Goal: Task Accomplishment & Management: Manage account settings

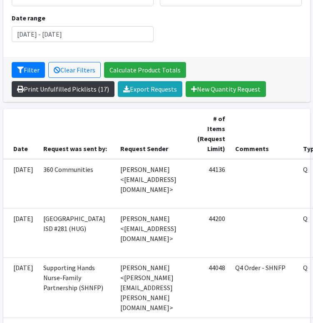
scroll to position [153, 0]
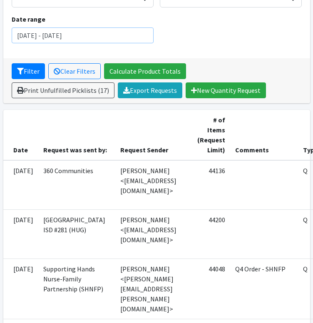
click at [95, 35] on input "[DATE] - [DATE]" at bounding box center [83, 35] width 142 height 16
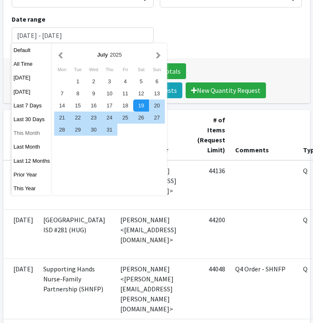
click at [38, 132] on button "This Month" at bounding box center [32, 133] width 41 height 12
type input "[DATE] - [DATE]"
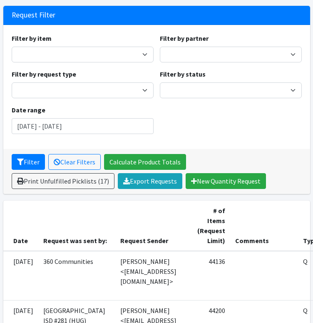
scroll to position [63, 0]
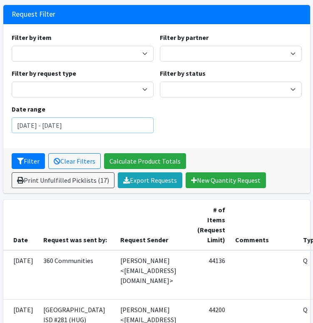
click at [143, 129] on input "[DATE] - [DATE]" at bounding box center [83, 125] width 142 height 16
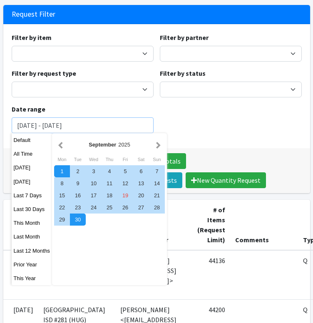
click at [12, 153] on button "Filter" at bounding box center [28, 161] width 33 height 16
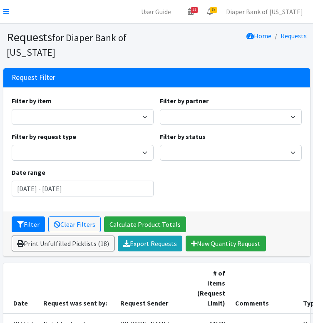
scroll to position [188, 0]
click at [280, 12] on link "Diaper Bank of [US_STATE]" at bounding box center [264, 11] width 90 height 17
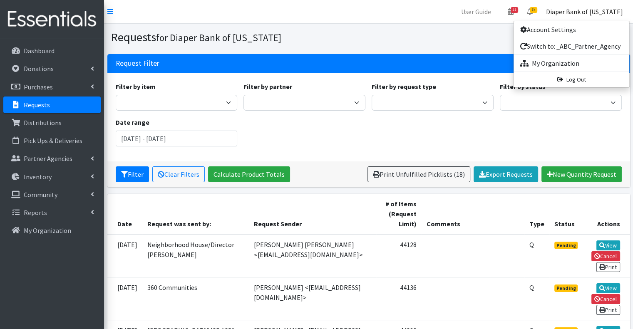
click at [312, 146] on div "Filter by item Kids (Newborn) Kids (Preemie) Kids Pull-Ups (2T-3T) Kids Pull-Up…" at bounding box center [368, 118] width 512 height 72
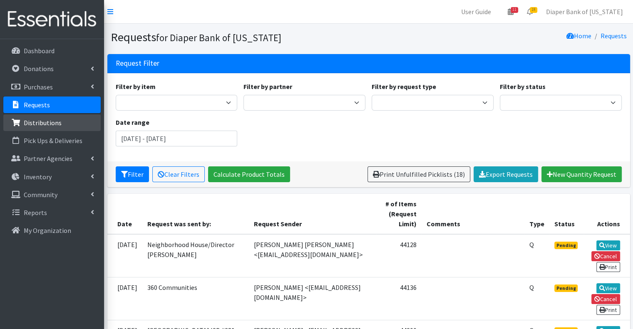
click at [57, 123] on p "Distributions" at bounding box center [43, 123] width 38 height 8
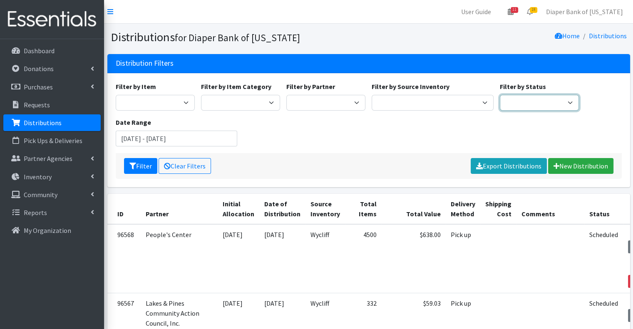
click at [562, 98] on select "Scheduled Complete" at bounding box center [539, 103] width 79 height 16
select select "5"
click at [500, 95] on select "Scheduled Complete" at bounding box center [539, 103] width 79 height 16
click at [210, 136] on input "July 19, 2025 - October 19, 2025" at bounding box center [177, 139] width 122 height 16
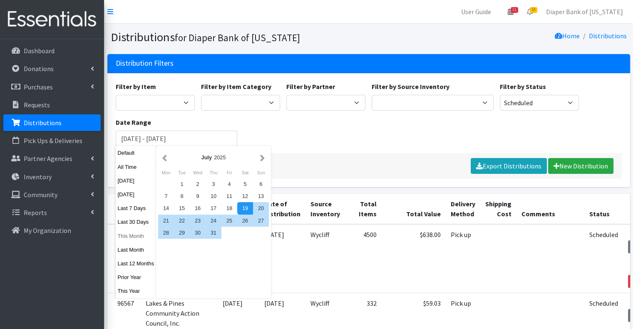
click at [139, 234] on button "This Month" at bounding box center [136, 236] width 41 height 12
type input "[DATE] - [DATE]"
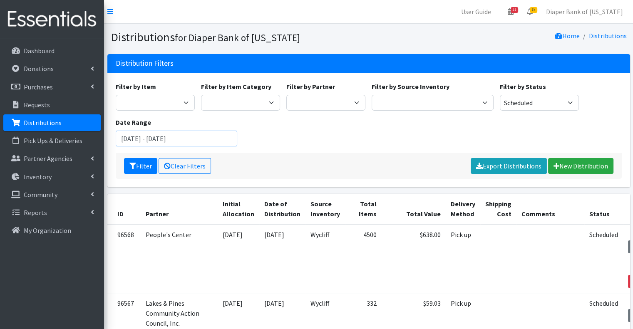
click at [220, 139] on input "[DATE] - [DATE]" at bounding box center [177, 139] width 122 height 16
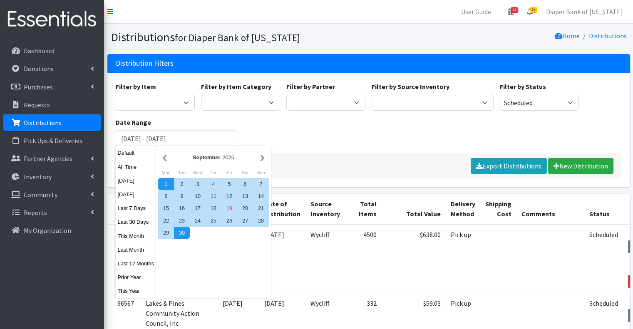
click at [124, 158] on button "Filter" at bounding box center [140, 166] width 33 height 16
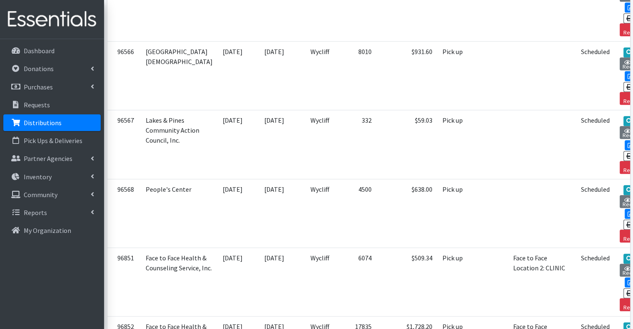
scroll to position [735, 0]
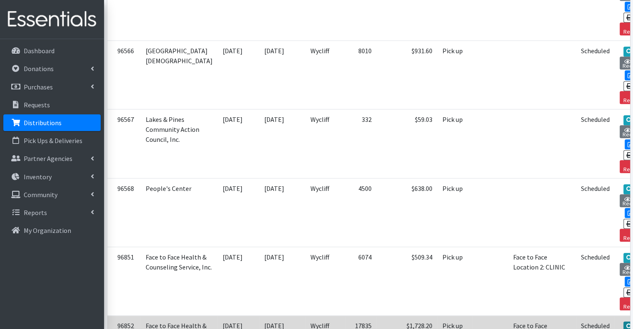
click at [623, 322] on link "View" at bounding box center [635, 327] width 24 height 10
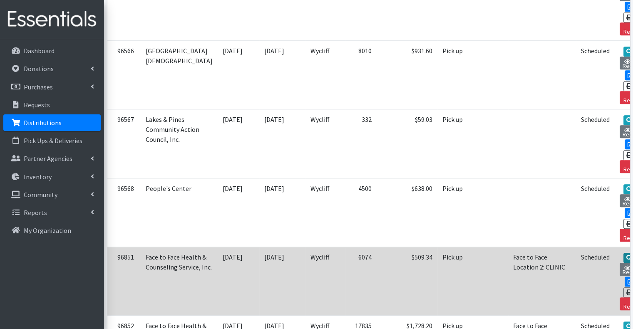
click at [623, 253] on link "View" at bounding box center [635, 258] width 24 height 10
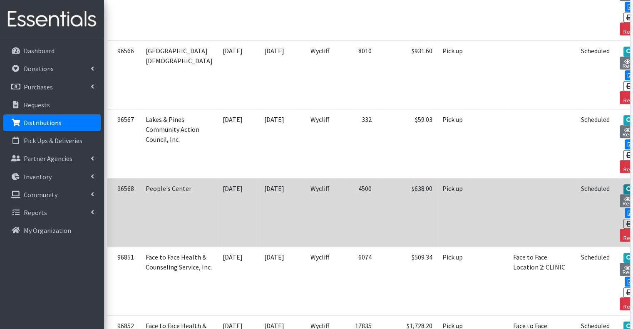
click at [623, 184] on link "View" at bounding box center [635, 189] width 24 height 10
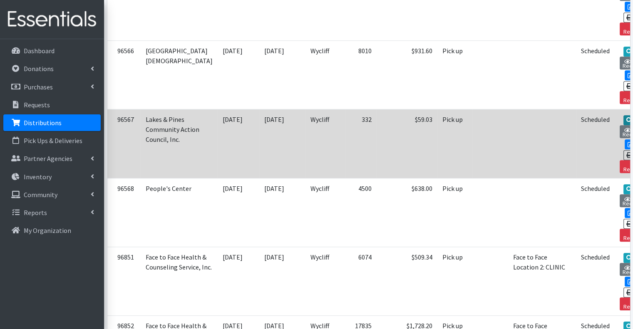
click at [623, 115] on link "View" at bounding box center [635, 120] width 24 height 10
click at [619, 160] on link "Reclaim" at bounding box center [632, 166] width 27 height 13
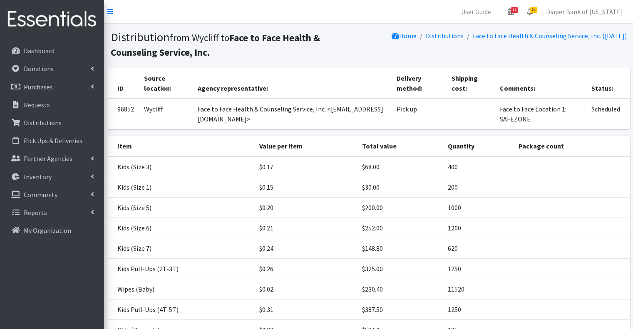
scroll to position [114, 0]
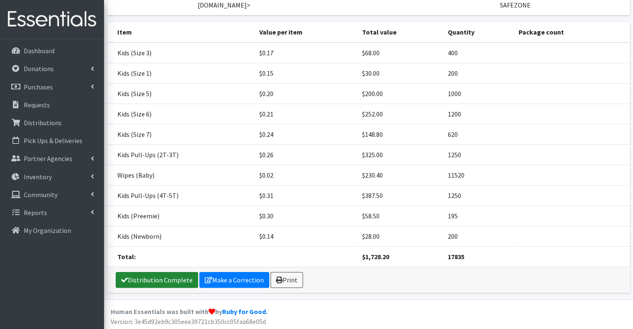
click at [171, 283] on link "Distribution Complete" at bounding box center [157, 280] width 82 height 16
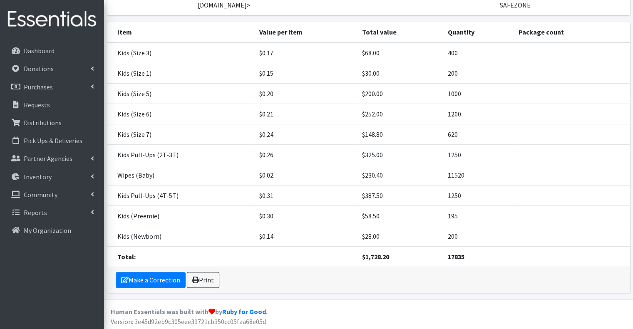
scroll to position [0, 0]
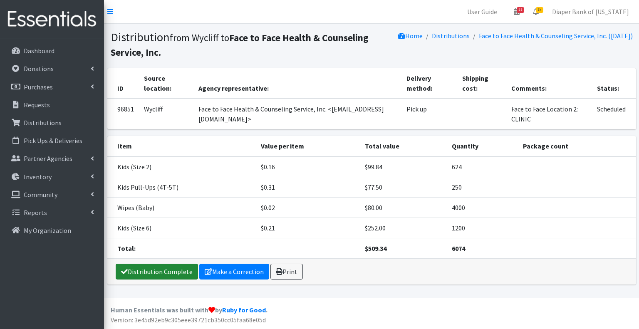
click at [168, 270] on link "Distribution Complete" at bounding box center [157, 272] width 82 height 16
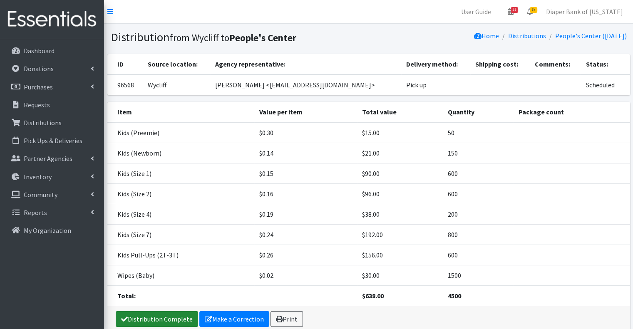
click at [159, 317] on link "Distribution Complete" at bounding box center [157, 319] width 82 height 16
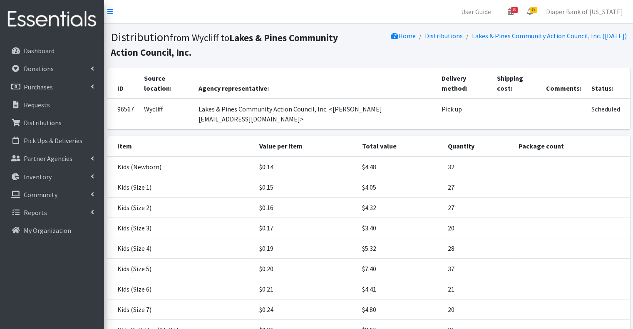
scroll to position [155, 0]
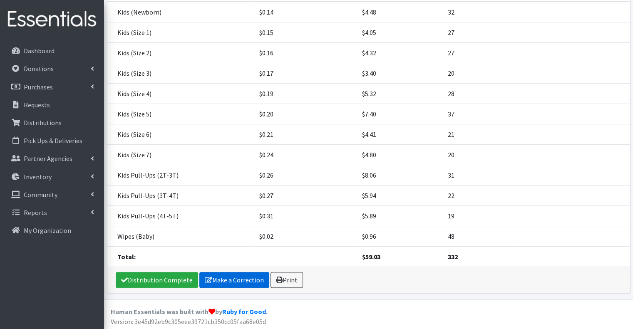
click at [230, 277] on link "Make a Correction" at bounding box center [234, 280] width 70 height 16
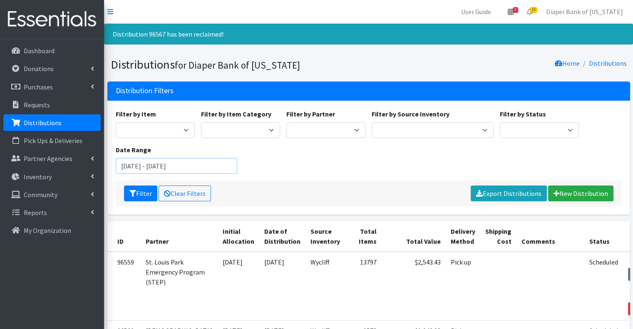
click at [206, 159] on input "[DATE] - [DATE]" at bounding box center [177, 166] width 122 height 16
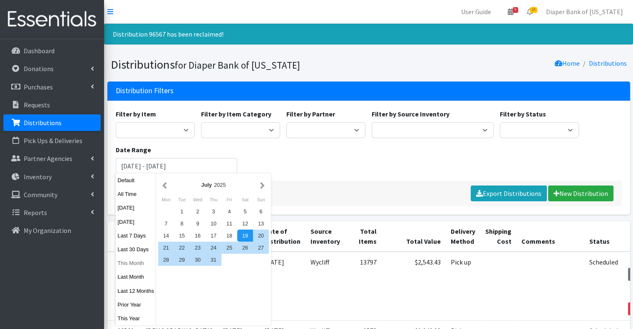
click at [138, 264] on button "This Month" at bounding box center [136, 263] width 41 height 12
type input "[DATE] - [DATE]"
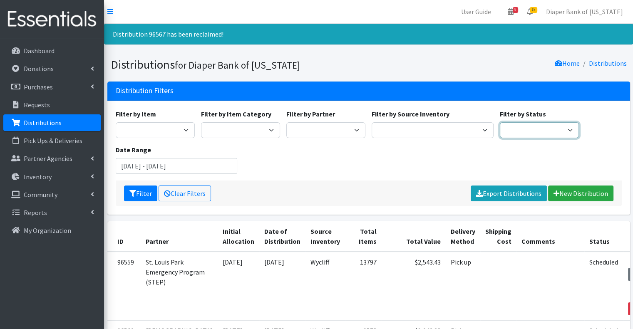
click at [545, 134] on select "Scheduled Complete" at bounding box center [539, 130] width 79 height 16
select select "5"
click at [500, 122] on select "Scheduled Complete" at bounding box center [539, 130] width 79 height 16
click at [215, 164] on input "September 1, 2025 - September 30, 2025" at bounding box center [177, 166] width 122 height 16
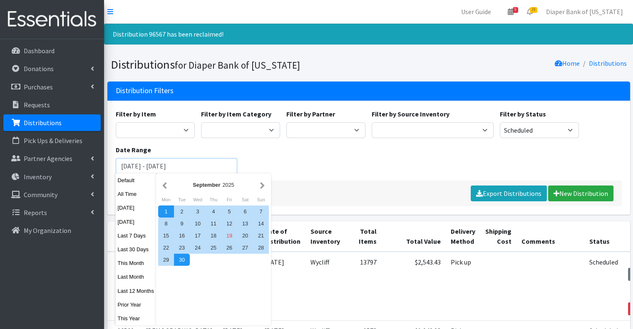
click at [124, 186] on button "Filter" at bounding box center [140, 194] width 33 height 16
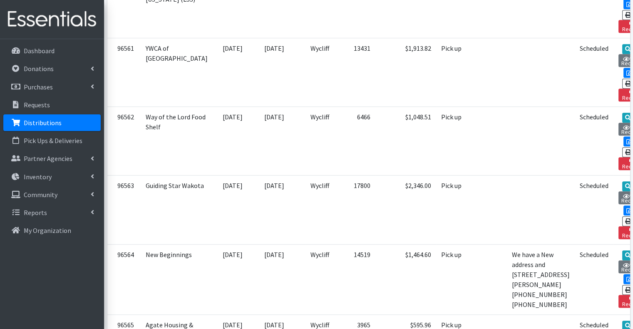
scroll to position [489, 0]
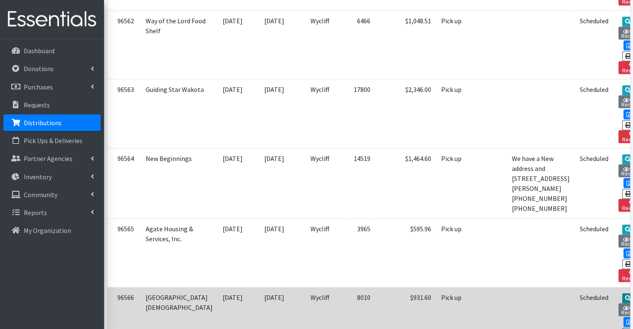
click at [622, 293] on link "View" at bounding box center [634, 298] width 24 height 10
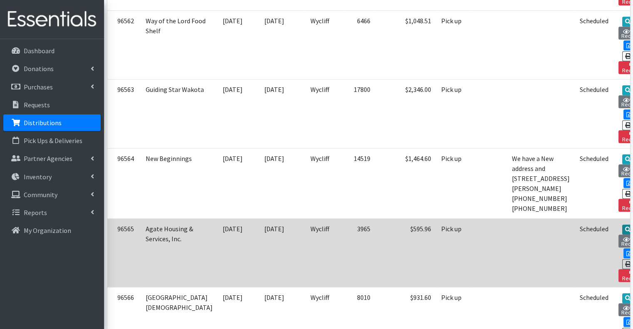
click at [622, 225] on link "View" at bounding box center [634, 230] width 24 height 10
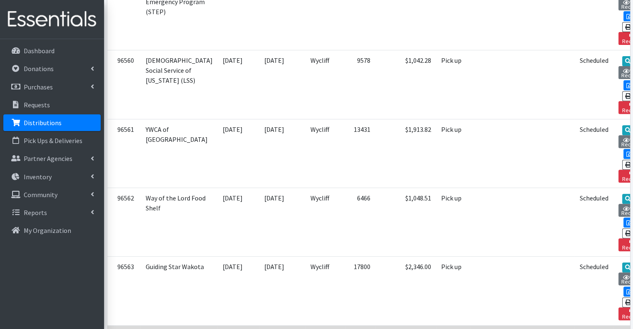
scroll to position [302, 0]
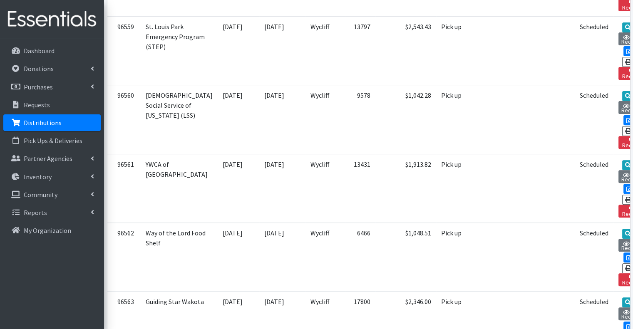
scroll to position [276, 0]
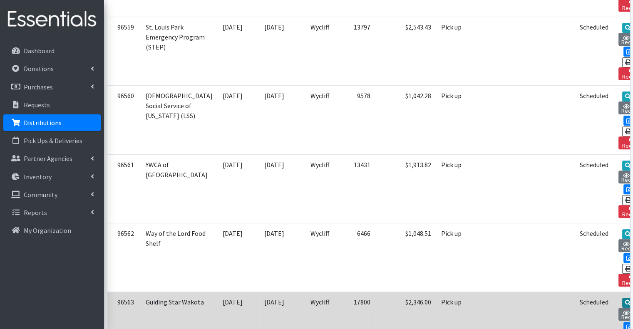
click at [622, 298] on link "View" at bounding box center [634, 303] width 24 height 10
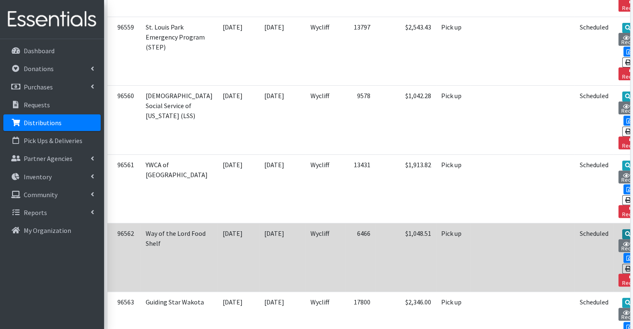
click at [622, 229] on link "View" at bounding box center [634, 234] width 24 height 10
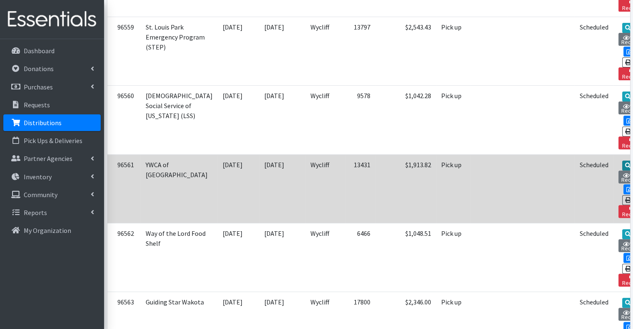
click at [622, 161] on link "View" at bounding box center [634, 166] width 24 height 10
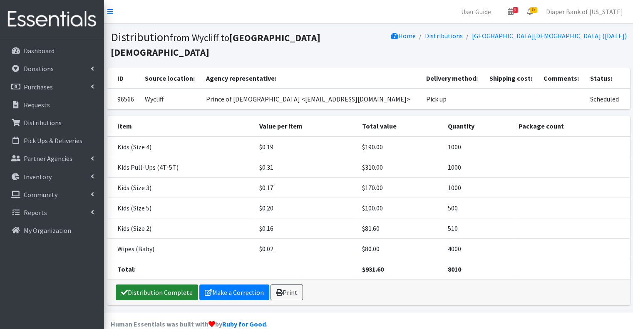
click at [164, 293] on link "Distribution Complete" at bounding box center [157, 293] width 82 height 16
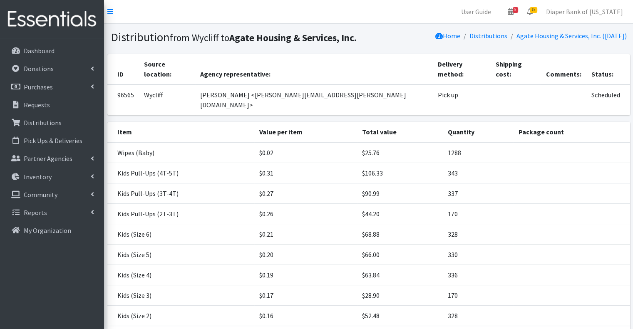
scroll to position [100, 0]
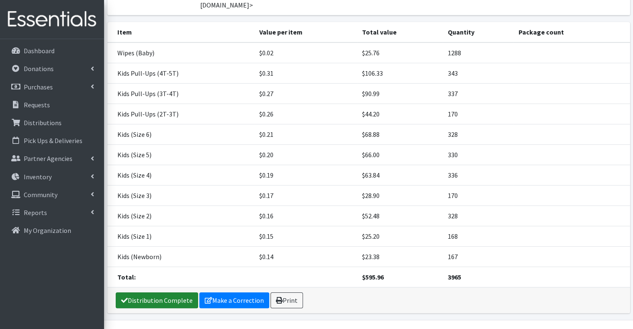
click at [158, 292] on link "Distribution Complete" at bounding box center [157, 300] width 82 height 16
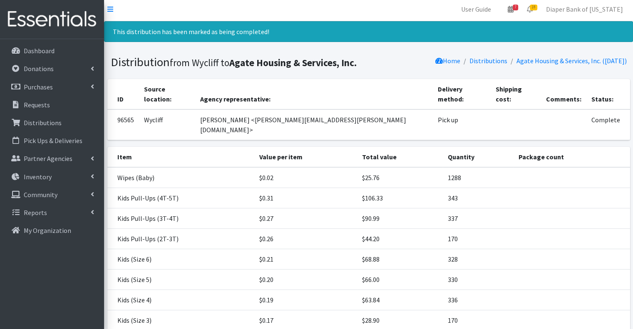
scroll to position [0, 0]
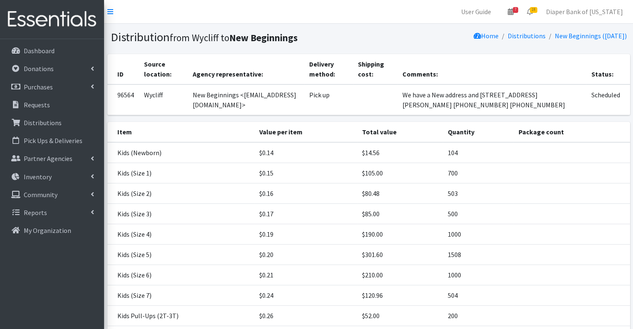
scroll to position [140, 0]
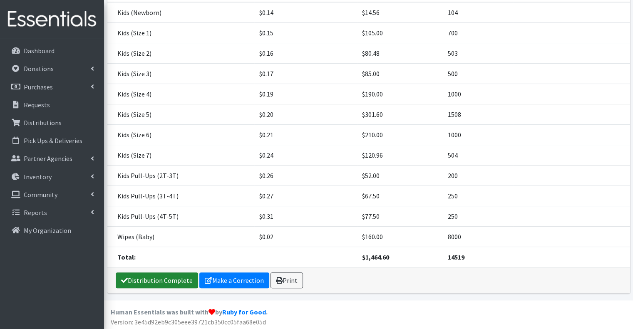
click at [159, 278] on link "Distribution Complete" at bounding box center [157, 280] width 82 height 16
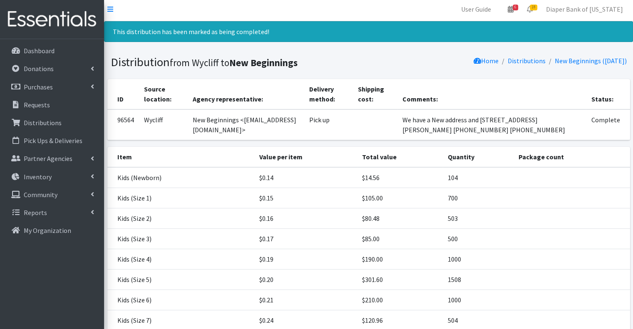
scroll to position [0, 0]
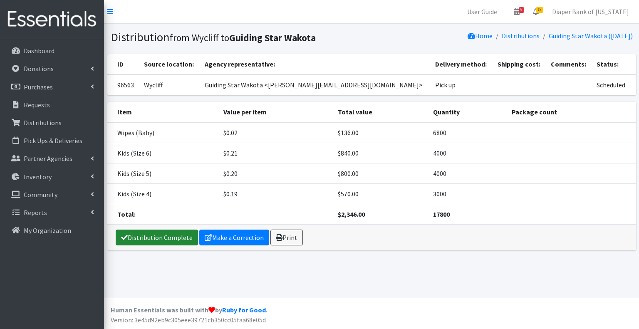
click at [162, 237] on link "Distribution Complete" at bounding box center [157, 238] width 82 height 16
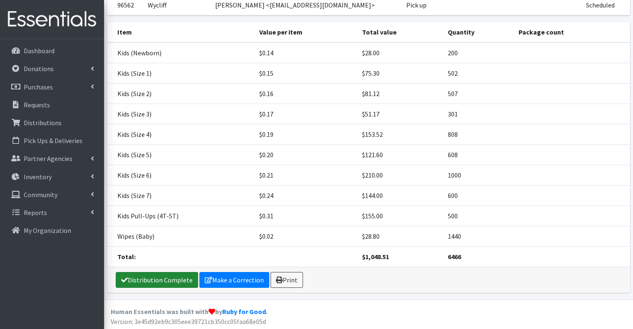
scroll to position [79, 0]
click at [158, 277] on link "Distribution Complete" at bounding box center [157, 280] width 82 height 16
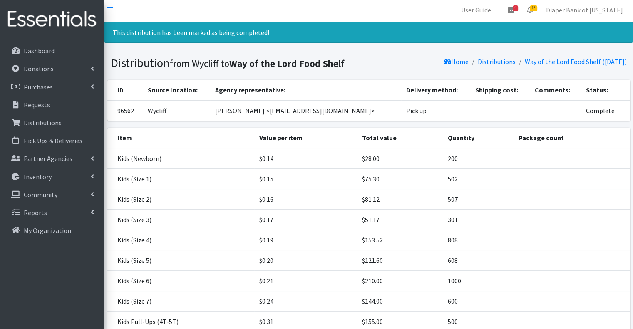
scroll to position [0, 0]
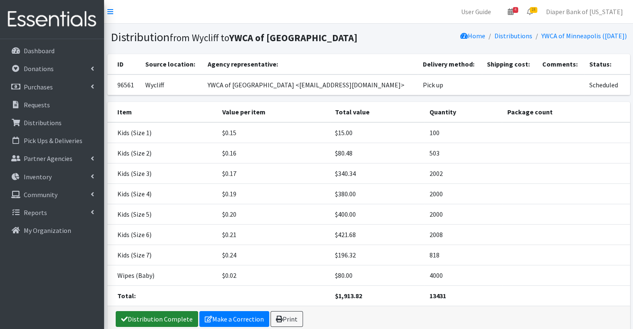
click at [162, 313] on link "Distribution Complete" at bounding box center [157, 319] width 82 height 16
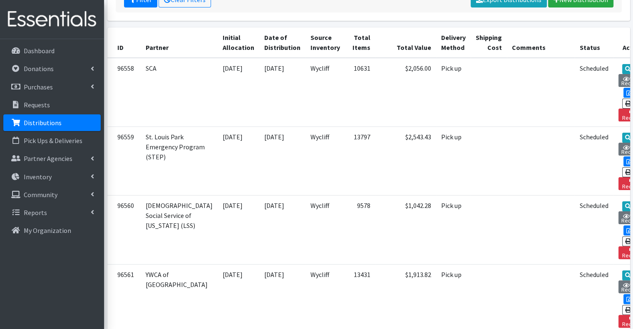
scroll to position [166, 0]
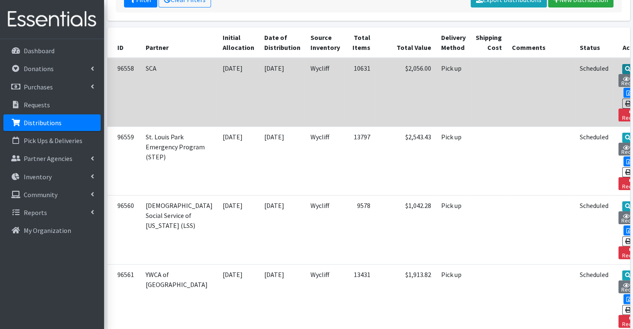
click at [625, 67] on icon at bounding box center [628, 69] width 6 height 6
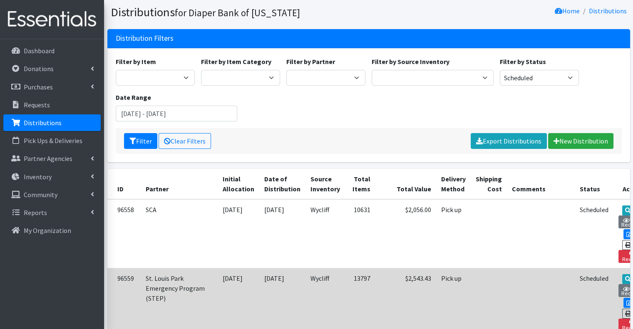
scroll to position [24, 0]
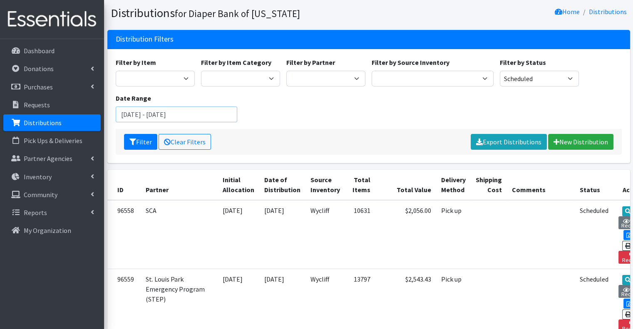
click at [228, 115] on input "[DATE] - [DATE]" at bounding box center [177, 114] width 122 height 16
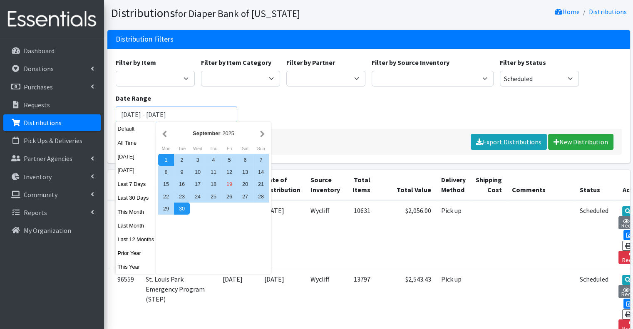
click at [124, 134] on button "Filter" at bounding box center [140, 142] width 33 height 16
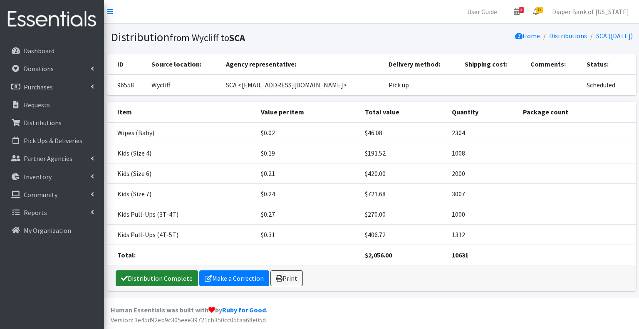
click at [157, 272] on link "Distribution Complete" at bounding box center [157, 278] width 82 height 16
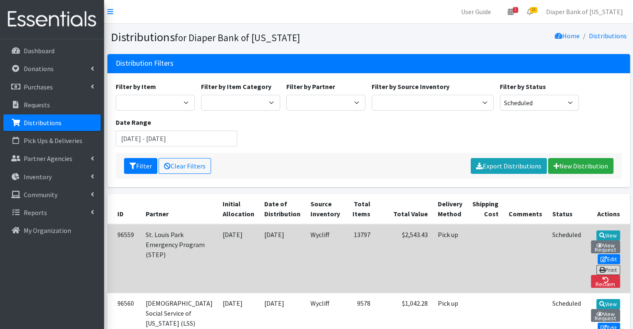
scroll to position [123, 0]
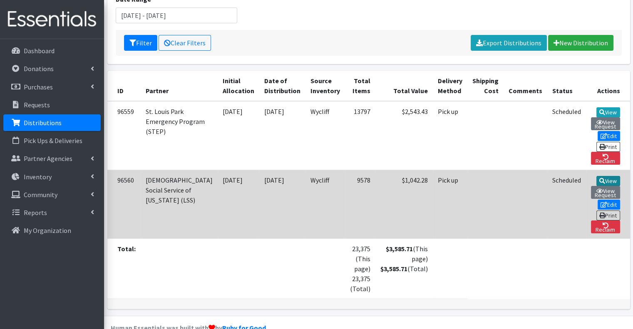
click at [596, 176] on link "View" at bounding box center [608, 181] width 24 height 10
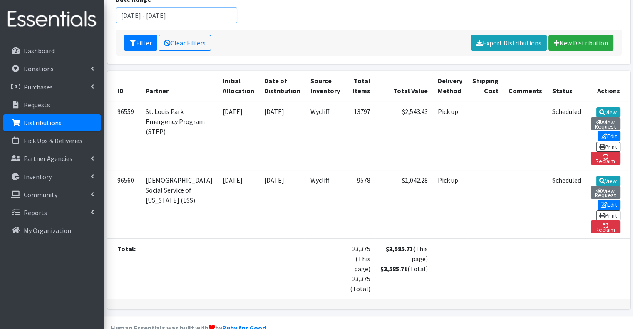
click at [225, 13] on input "[DATE] - [DATE]" at bounding box center [177, 15] width 122 height 16
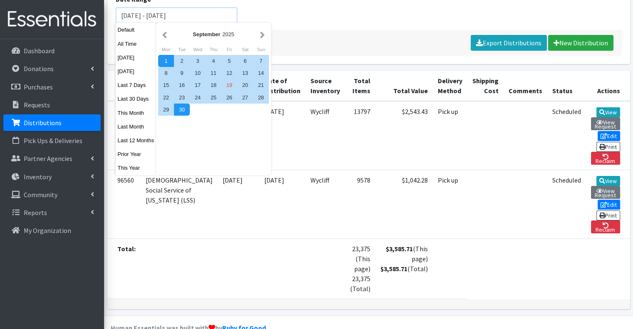
click at [124, 35] on button "Filter" at bounding box center [140, 43] width 33 height 16
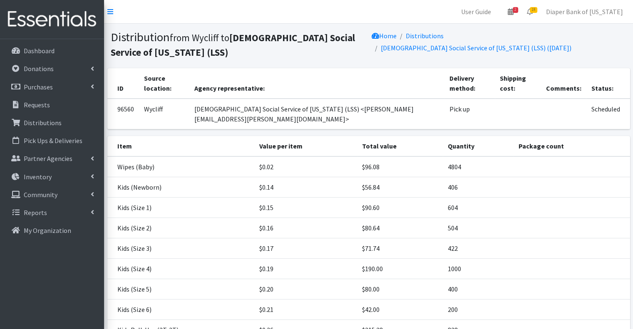
scroll to position [114, 0]
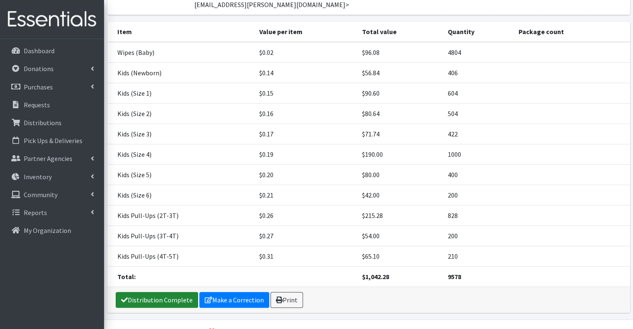
click at [155, 292] on link "Distribution Complete" at bounding box center [157, 300] width 82 height 16
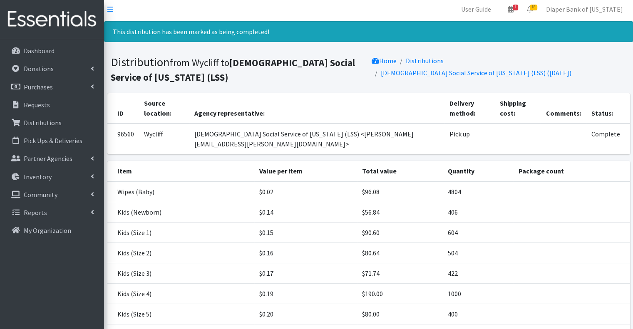
scroll to position [0, 0]
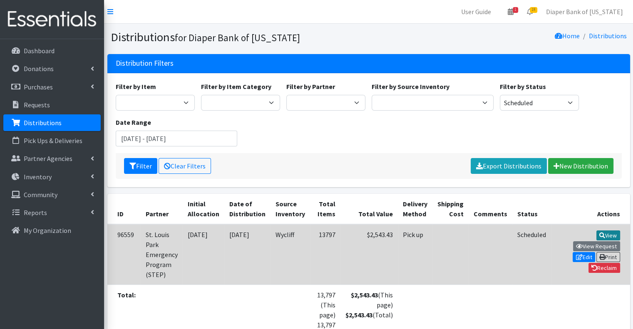
click at [596, 233] on link "View" at bounding box center [608, 235] width 24 height 10
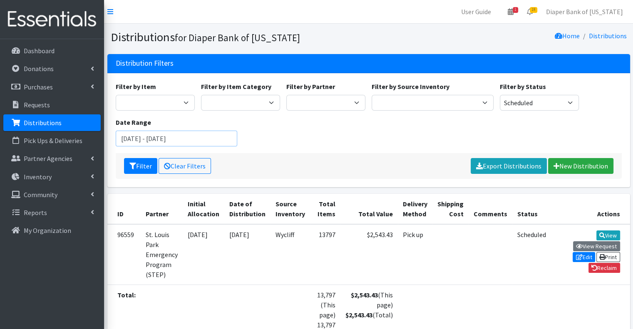
click at [191, 134] on input "[DATE] - [DATE]" at bounding box center [177, 139] width 122 height 16
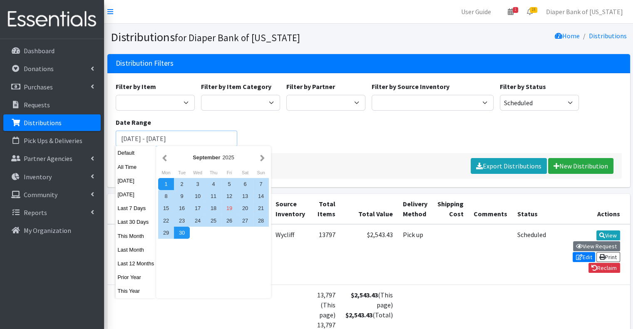
click at [124, 158] on button "Filter" at bounding box center [140, 166] width 33 height 16
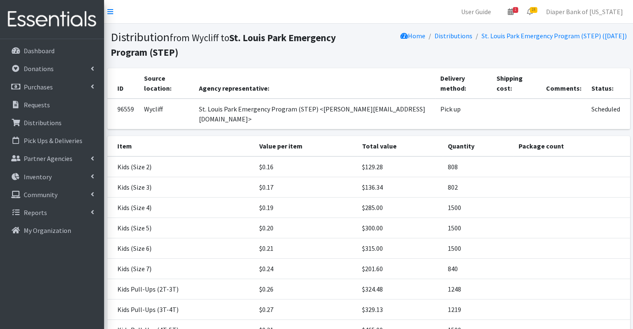
scroll to position [94, 0]
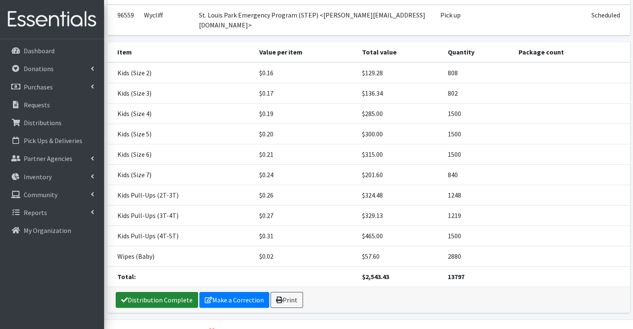
click at [171, 292] on link "Distribution Complete" at bounding box center [157, 300] width 82 height 16
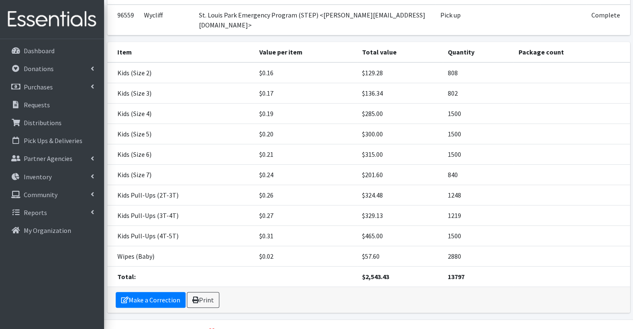
scroll to position [0, 0]
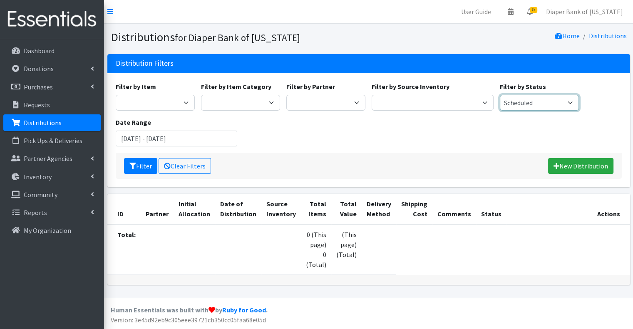
click at [566, 99] on select "Scheduled Complete" at bounding box center [539, 103] width 79 height 16
click at [436, 142] on div "Filter by Item Kids (Newborn) Kids (Preemie) Kids Pull-Ups (2T-3T) Kids Pull-Up…" at bounding box center [368, 118] width 512 height 72
click at [47, 103] on p "Requests" at bounding box center [37, 105] width 26 height 8
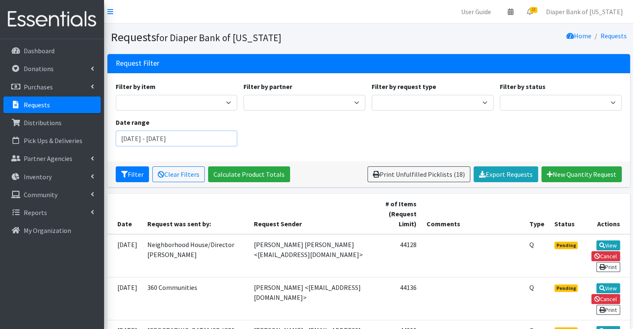
click at [185, 135] on input "July 19, 2025 - October 19, 2025" at bounding box center [177, 139] width 122 height 16
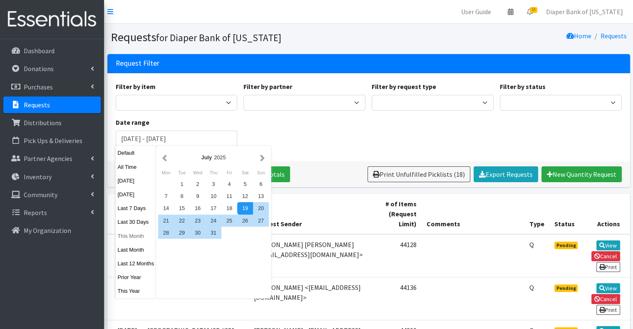
click at [140, 236] on button "This Month" at bounding box center [136, 236] width 41 height 12
type input "[DATE] - [DATE]"
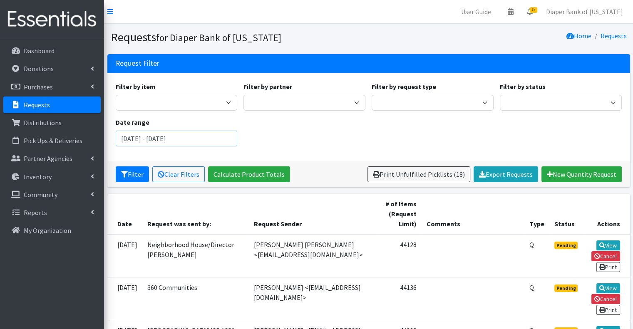
click at [215, 139] on input "[DATE] - [DATE]" at bounding box center [177, 139] width 122 height 16
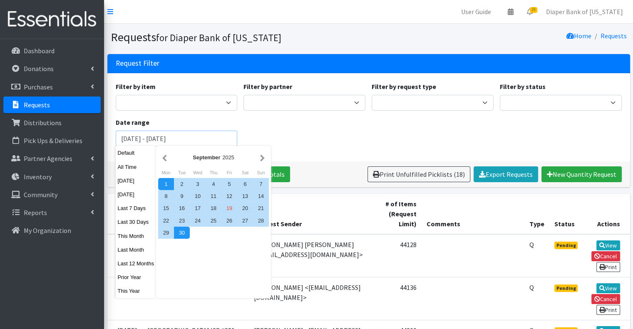
click at [116, 166] on button "Filter" at bounding box center [132, 174] width 33 height 16
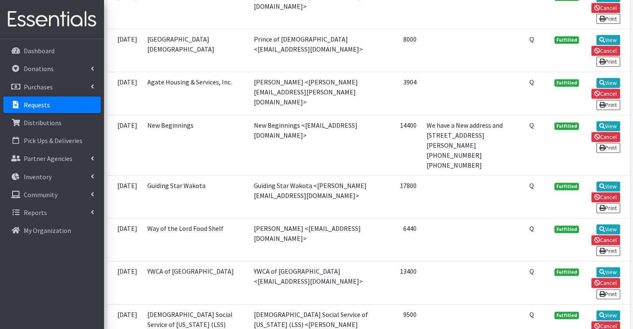
scroll to position [1226, 0]
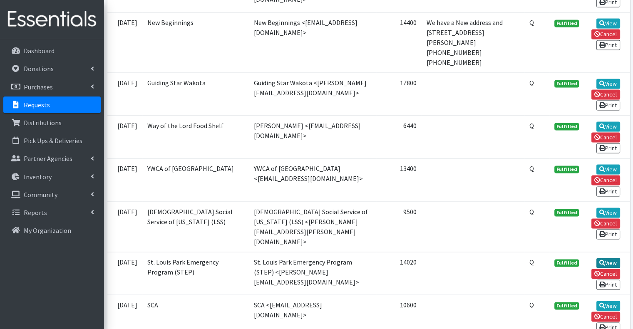
click at [611, 258] on link "View" at bounding box center [608, 263] width 24 height 10
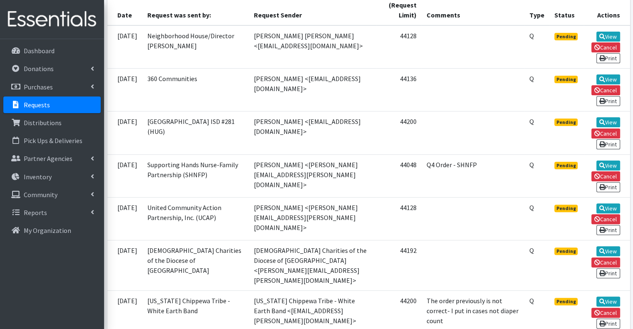
scroll to position [0, 0]
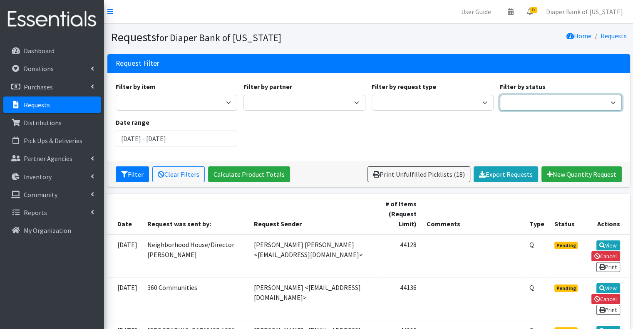
click at [542, 102] on select "Pending Started Fulfilled Discarded" at bounding box center [561, 103] width 122 height 16
select select "0"
click at [500, 95] on select "Pending Started Fulfilled Discarded" at bounding box center [561, 103] width 122 height 16
click at [224, 138] on input "[DATE] - [DATE]" at bounding box center [177, 139] width 122 height 16
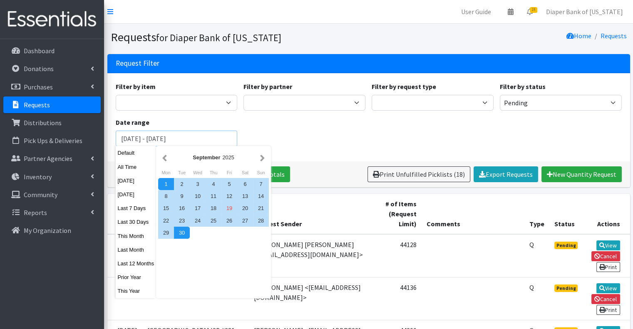
click at [116, 166] on button "Filter" at bounding box center [132, 174] width 33 height 16
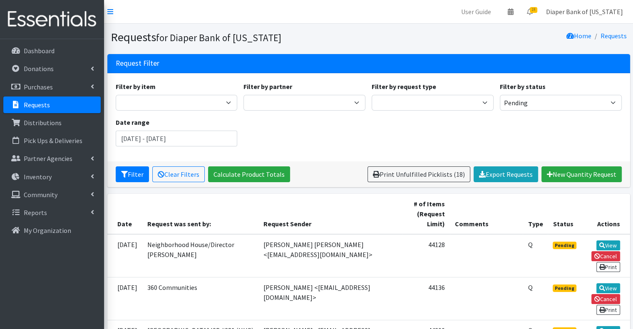
click at [581, 11] on link "Diaper Bank of [US_STATE]" at bounding box center [584, 11] width 90 height 17
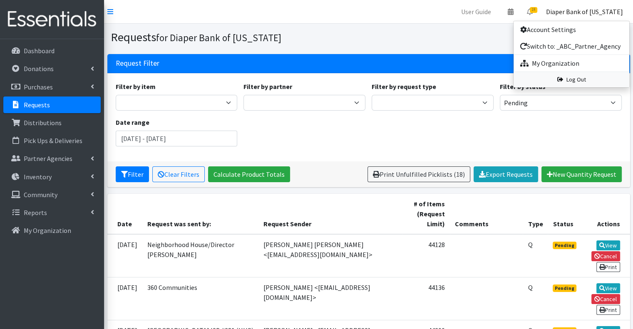
click at [574, 78] on link "Log Out" at bounding box center [571, 79] width 116 height 15
